Goal: Navigation & Orientation: Find specific page/section

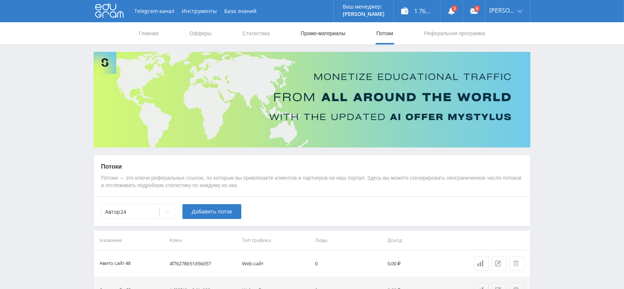
click at [344, 37] on link "Промо-материалы" at bounding box center [323, 33] width 46 height 22
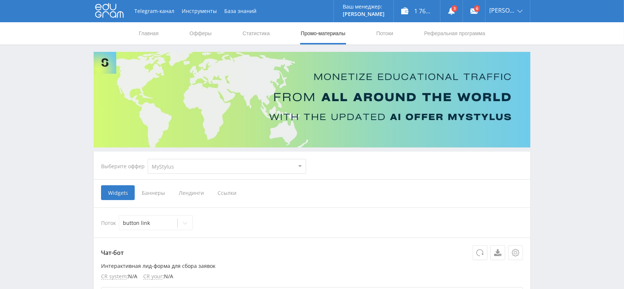
click at [161, 166] on select "MyStylus MyStylus - Revshare Кэмп Studybay Автор24 Studybay [GEOGRAPHIC_DATA] S…" at bounding box center [227, 166] width 158 height 15
select select "340"
click at [148, 159] on select "MyStylus MyStylus - Revshare Кэмп Studybay Автор24 Studybay [GEOGRAPHIC_DATA] S…" at bounding box center [227, 166] width 158 height 15
select select "340"
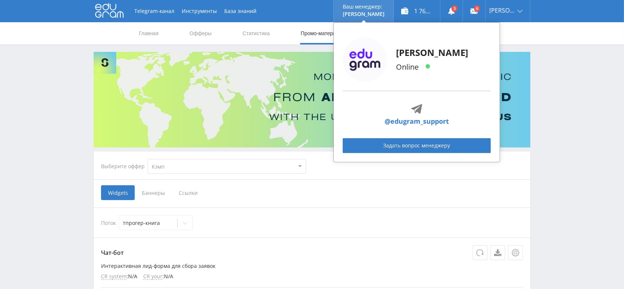
click at [388, 30] on div "Alex Online @edugram_support Задать вопрос менеджеру" at bounding box center [416, 92] width 166 height 140
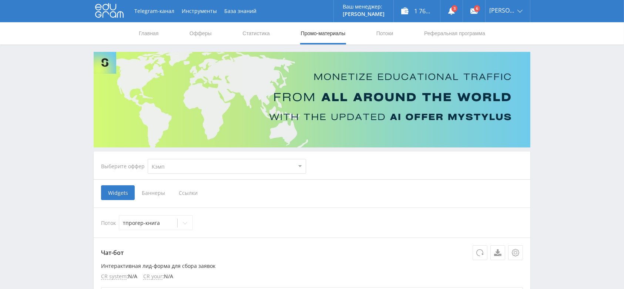
click at [372, 33] on nav "Главная Офферы Статистика Промо-материалы Потоки Реферальная программа" at bounding box center [312, 33] width 348 height 22
click at [383, 36] on link "Потоки" at bounding box center [384, 33] width 18 height 22
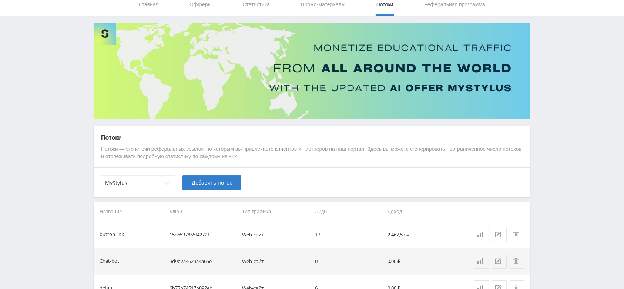
scroll to position [77, 0]
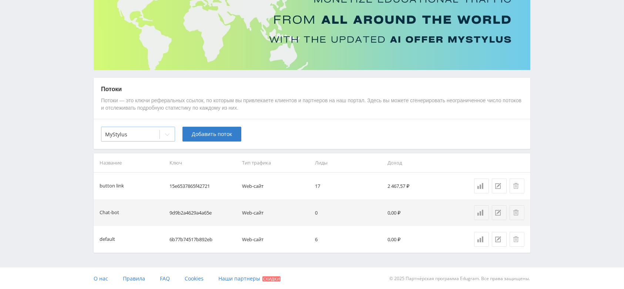
click at [160, 141] on div at bounding box center [166, 134] width 15 height 15
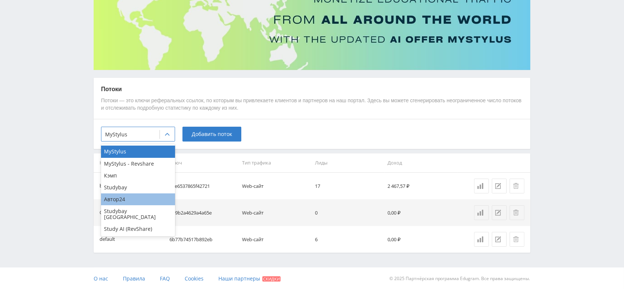
click at [135, 195] on div "Автор24" at bounding box center [138, 199] width 74 height 12
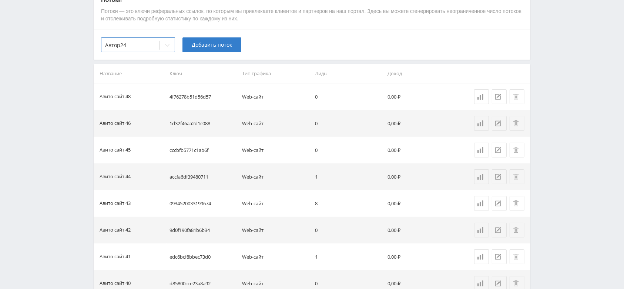
scroll to position [176, 0]
